Goal: Transaction & Acquisition: Purchase product/service

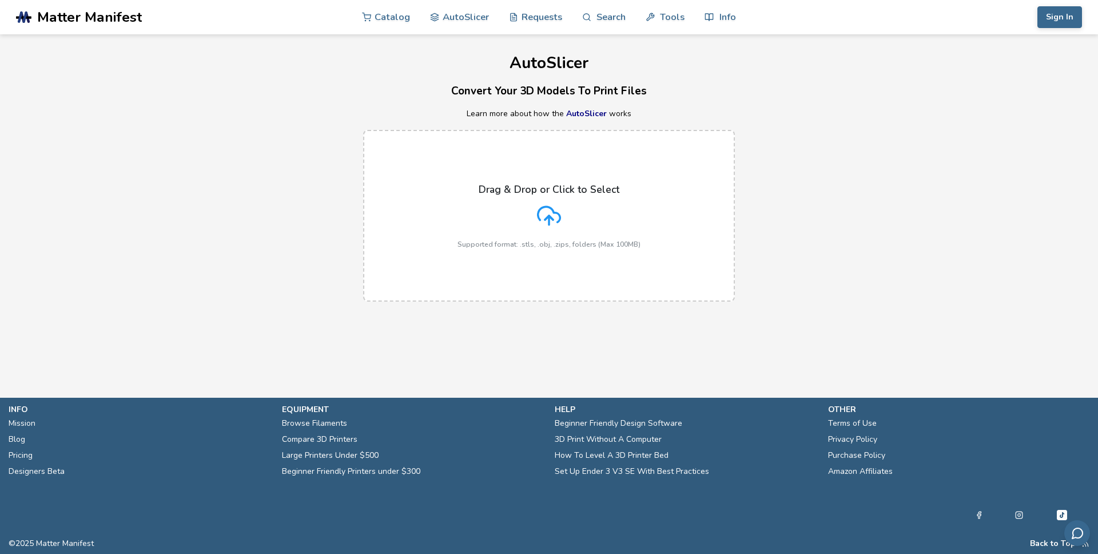
click at [474, 205] on div "Drag & Drop or Click to Select Supported format: .stls, .obj, .zips, folders (M…" at bounding box center [549, 216] width 183 height 65
click at [0, 0] on input "Drag & Drop or Click to Select Supported format: .stls, .obj, .zips, folders (M…" at bounding box center [0, 0] width 0 height 0
click at [392, 15] on link "Catalog" at bounding box center [386, 16] width 48 height 34
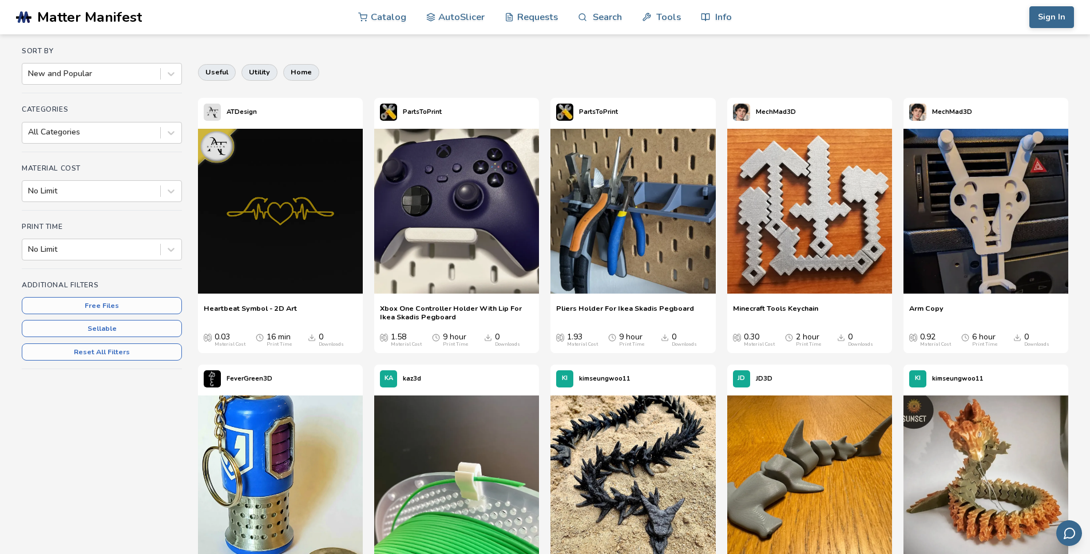
scroll to position [398, 0]
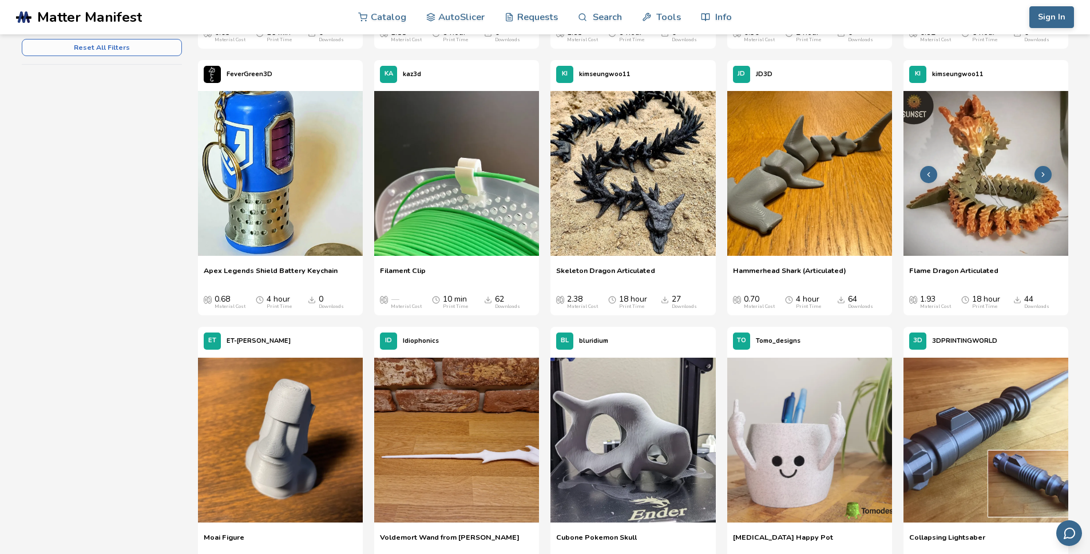
click at [1047, 174] on button at bounding box center [1042, 174] width 17 height 17
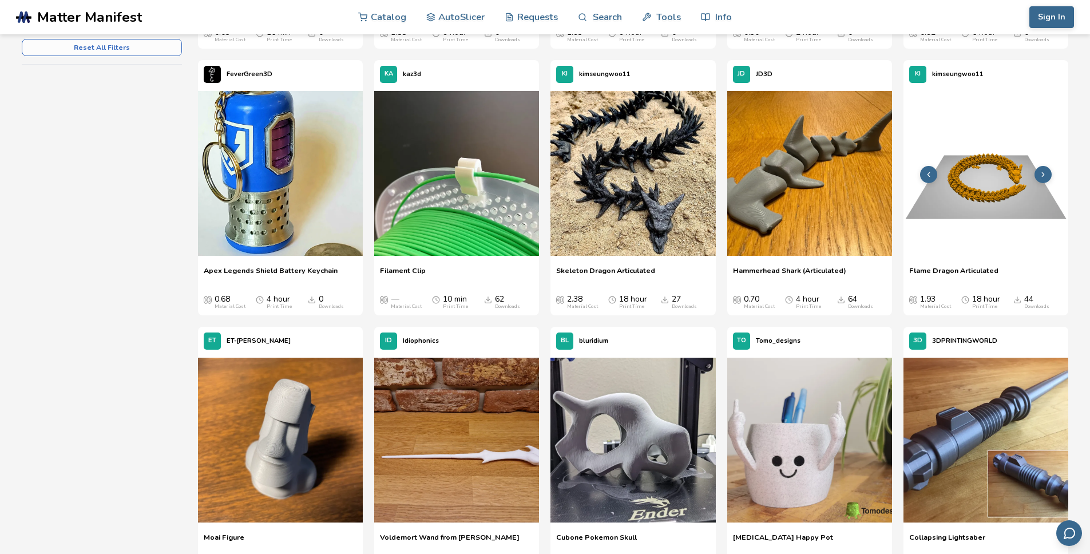
click at [1047, 174] on button at bounding box center [1042, 174] width 17 height 17
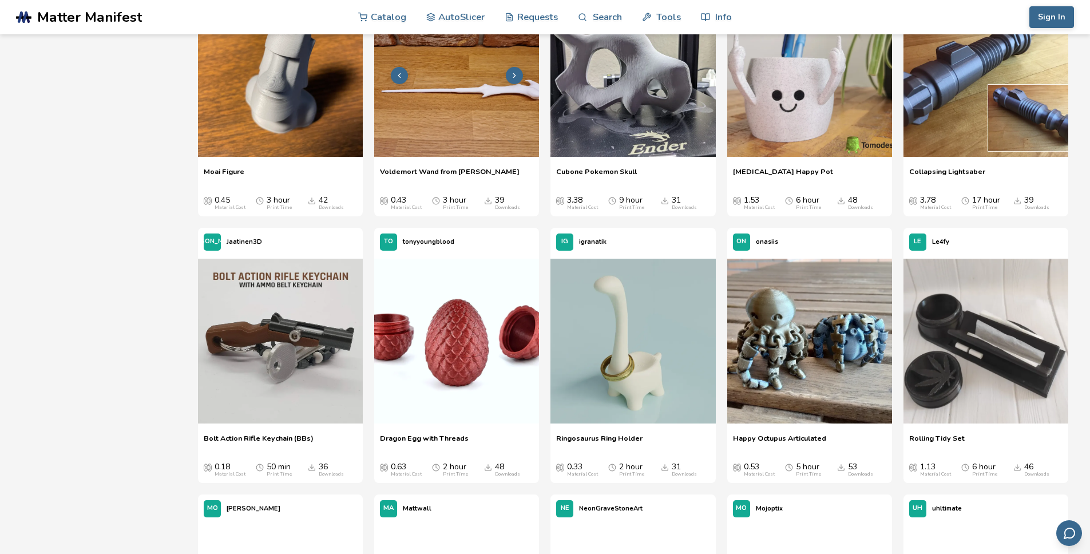
scroll to position [822, 0]
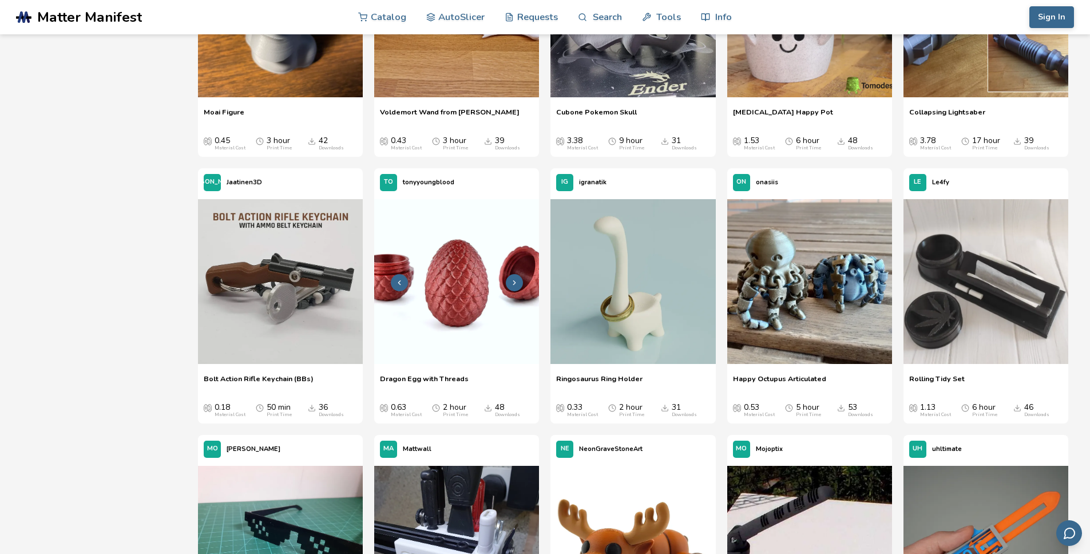
click at [443, 296] on img at bounding box center [456, 281] width 165 height 165
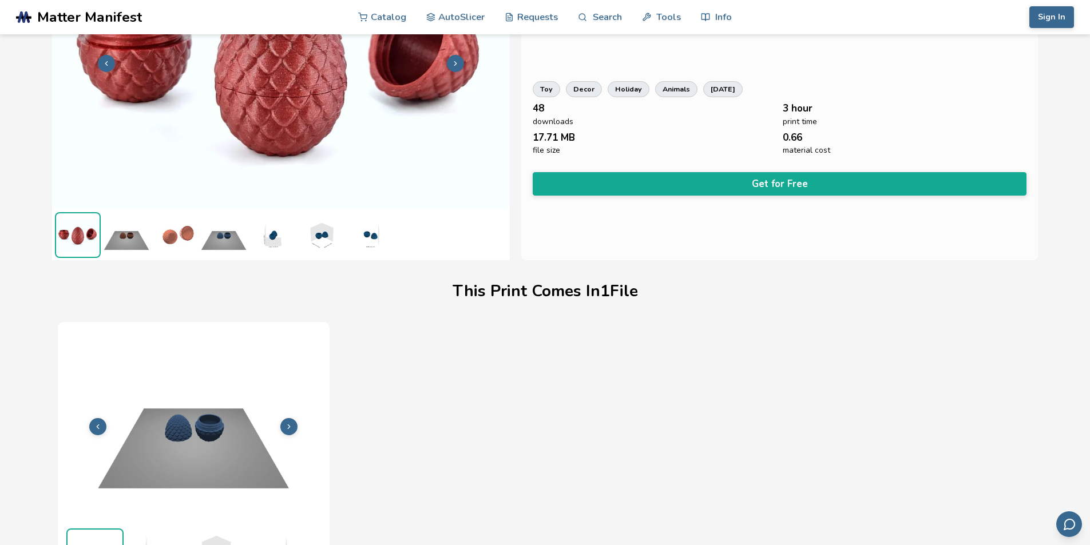
click at [291, 424] on icon at bounding box center [289, 427] width 8 height 8
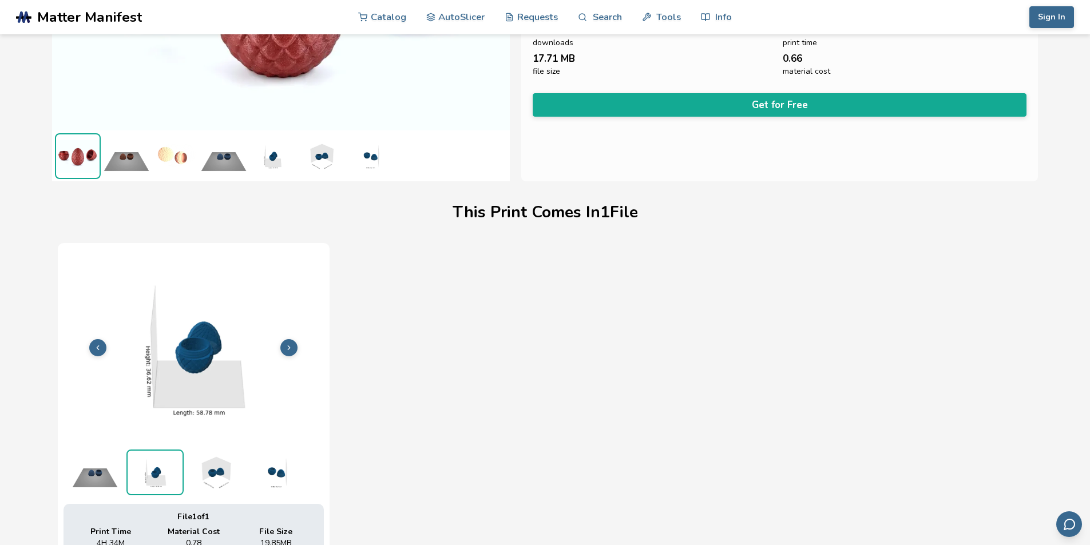
scroll to position [383, 0]
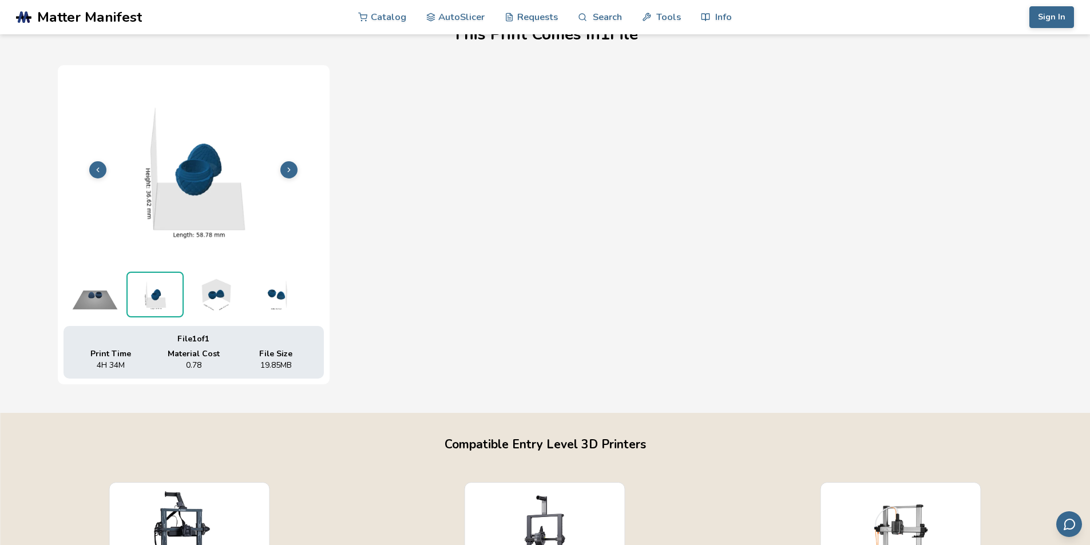
click at [210, 292] on img at bounding box center [214, 295] width 57 height 46
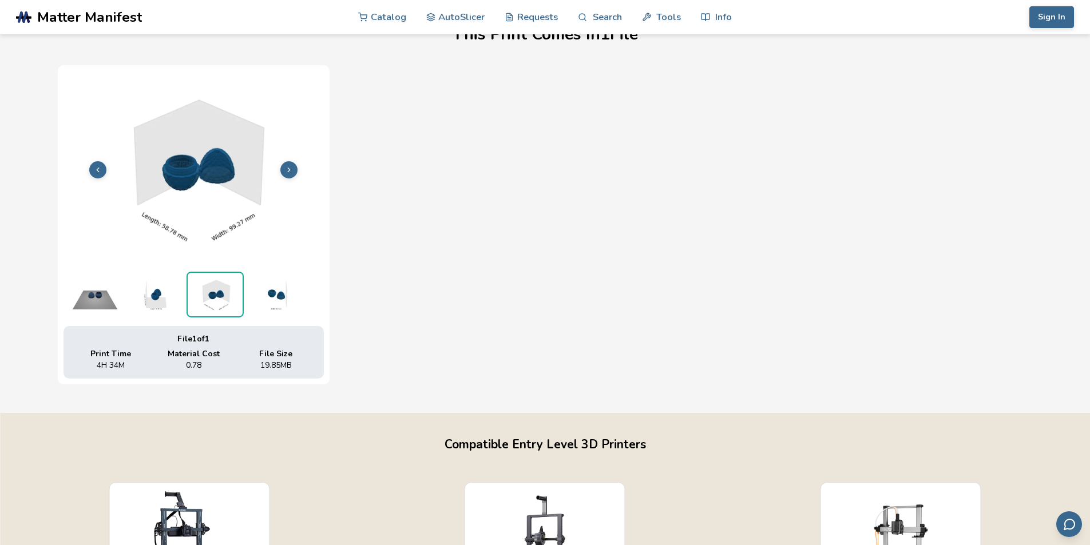
click at [276, 293] on img at bounding box center [275, 295] width 57 height 46
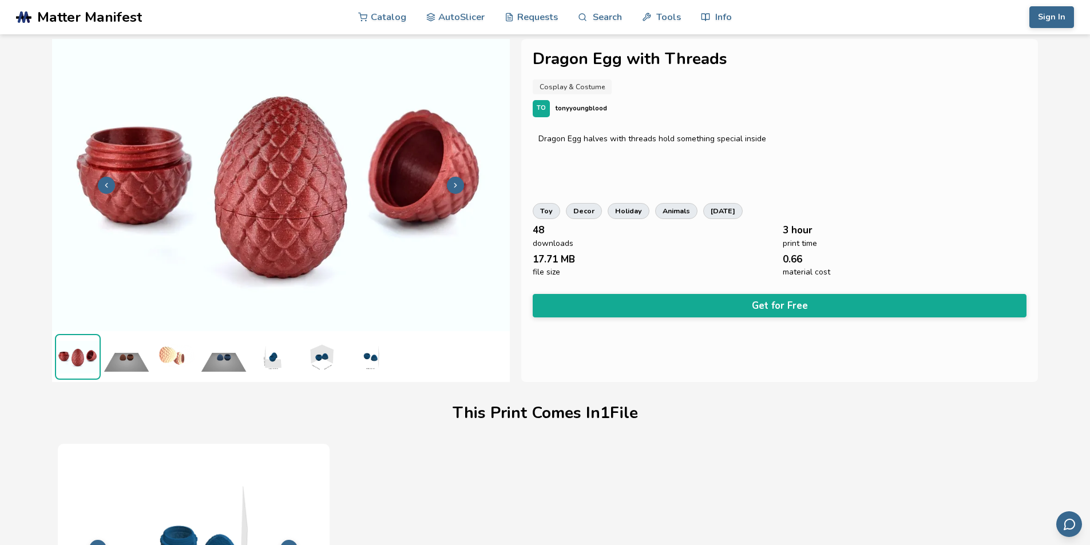
scroll to position [0, 0]
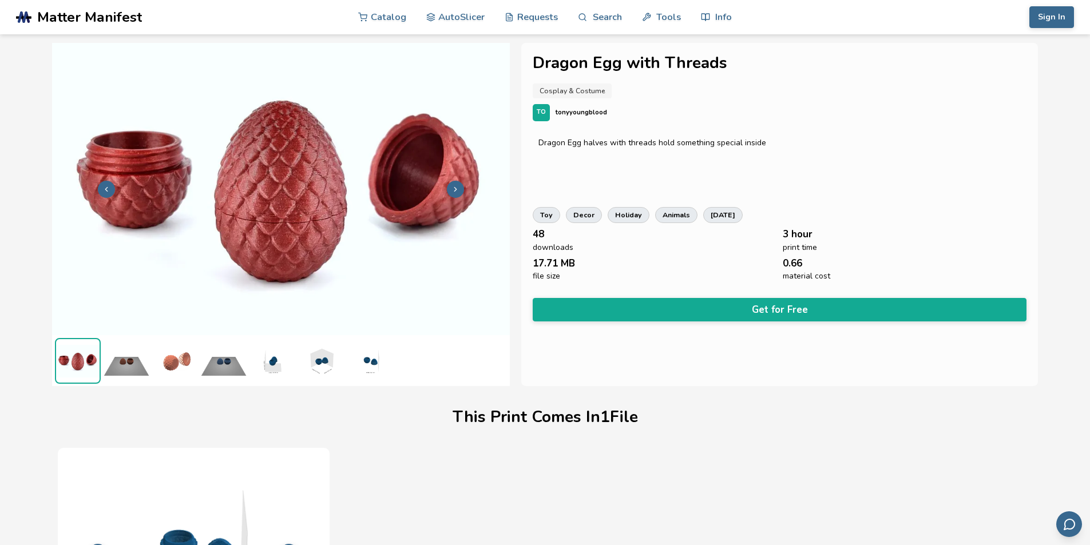
click at [451, 189] on icon at bounding box center [455, 189] width 8 height 8
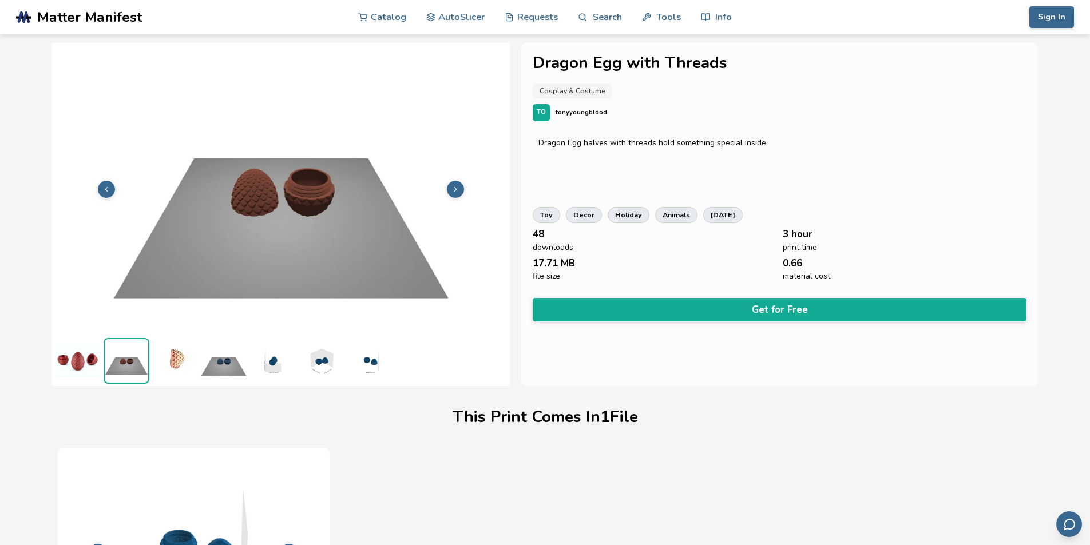
click at [100, 188] on button at bounding box center [106, 189] width 17 height 17
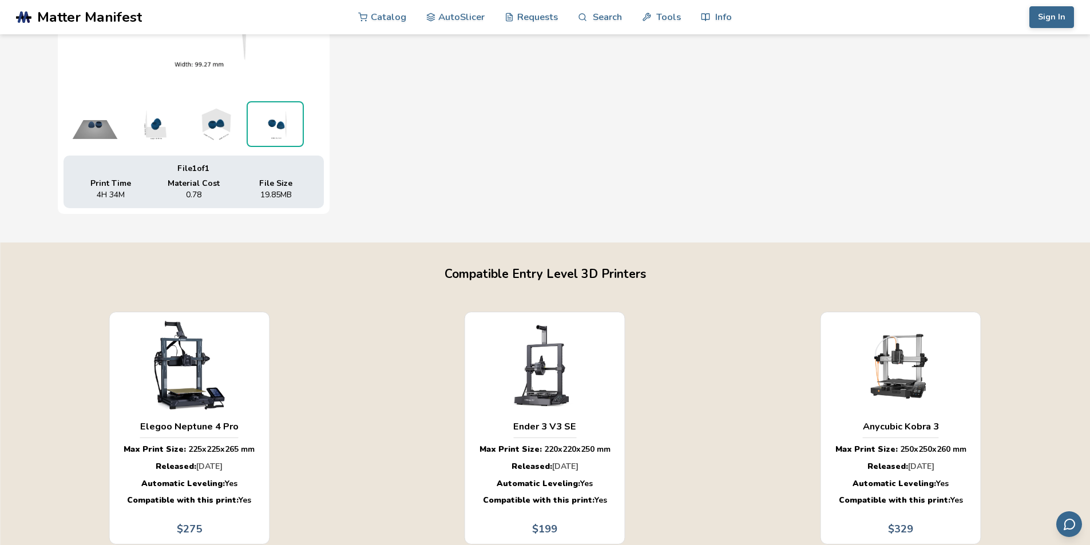
scroll to position [776, 0]
